Goal: Navigation & Orientation: Find specific page/section

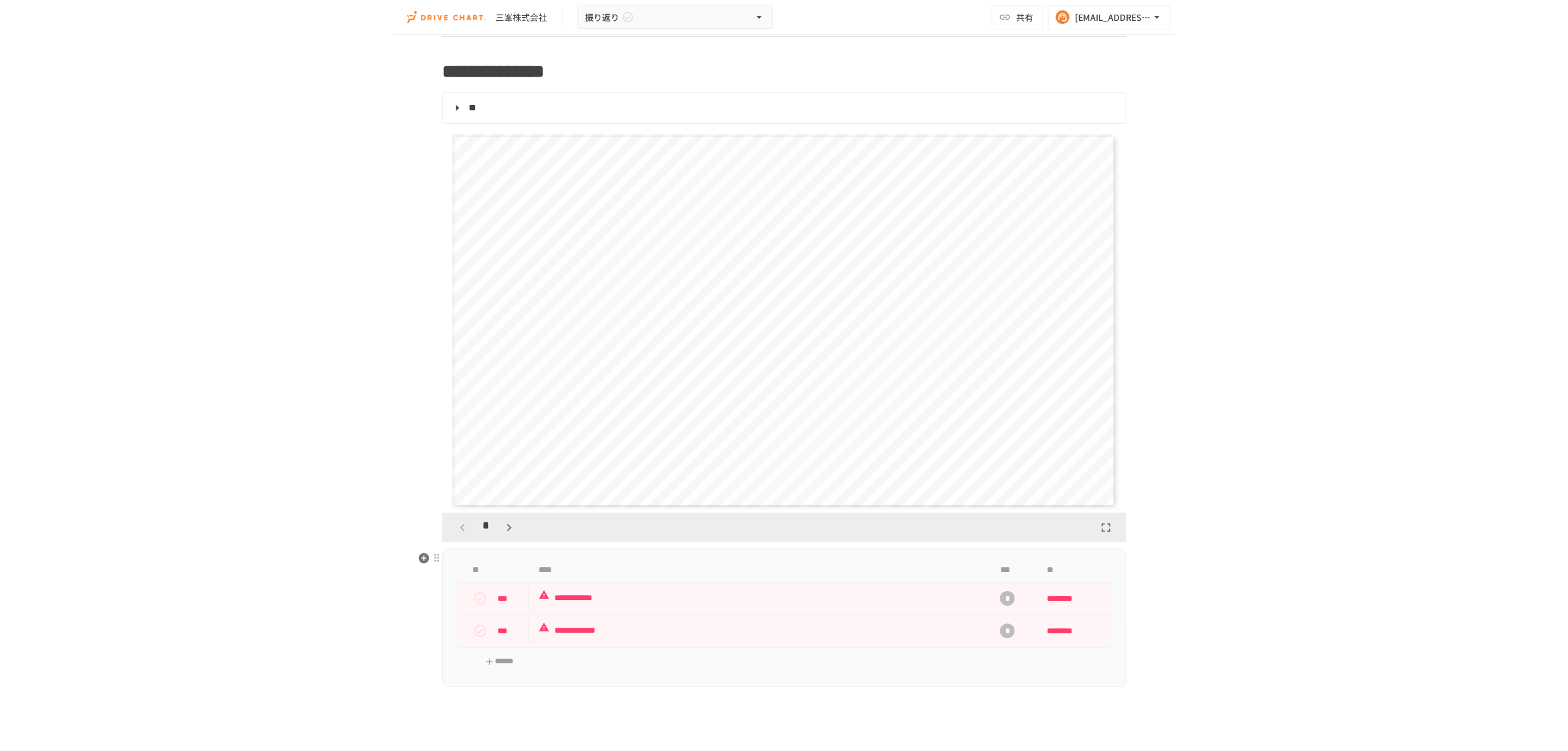
scroll to position [408, 0]
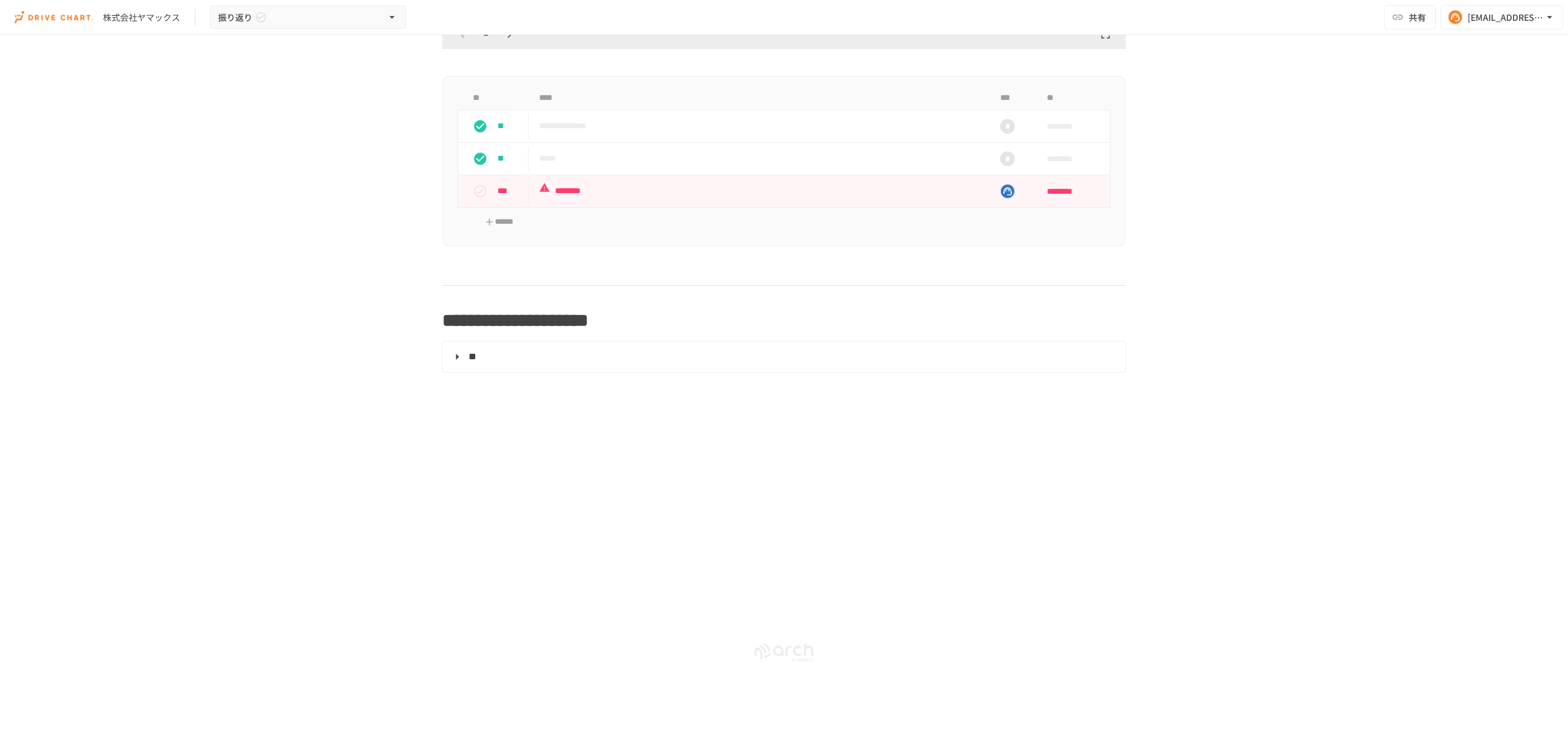
scroll to position [575, 0]
